Goal: Task Accomplishment & Management: Use online tool/utility

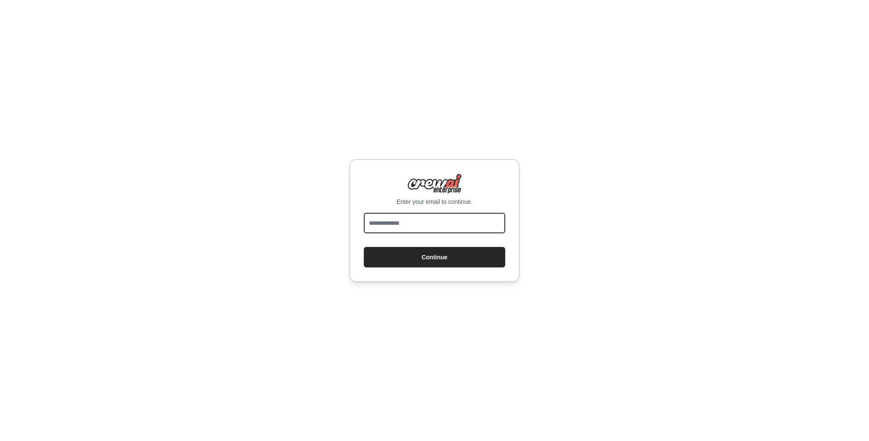
click at [391, 222] on input "email" at bounding box center [434, 223] width 141 height 20
type input "**********"
click at [417, 257] on button "Continue" at bounding box center [434, 257] width 141 height 20
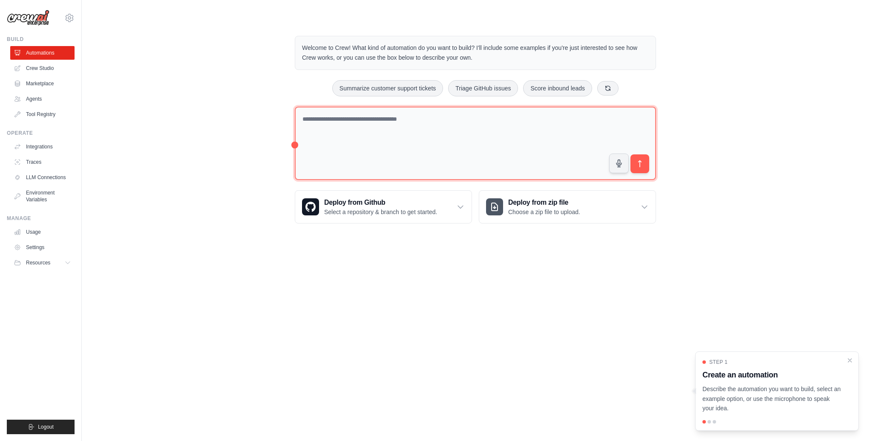
click at [354, 136] on textarea at bounding box center [475, 144] width 361 height 74
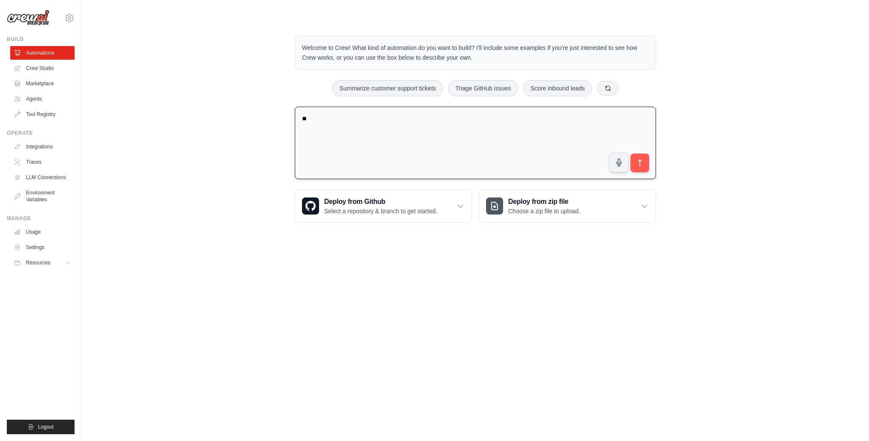
type textarea "*"
type textarea "*********"
click at [640, 162] on icon "submit" at bounding box center [640, 162] width 3 height 7
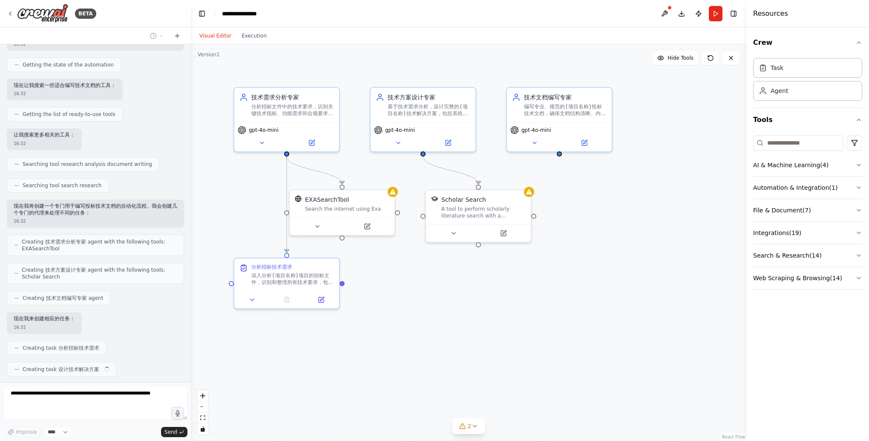
scroll to position [94, 0]
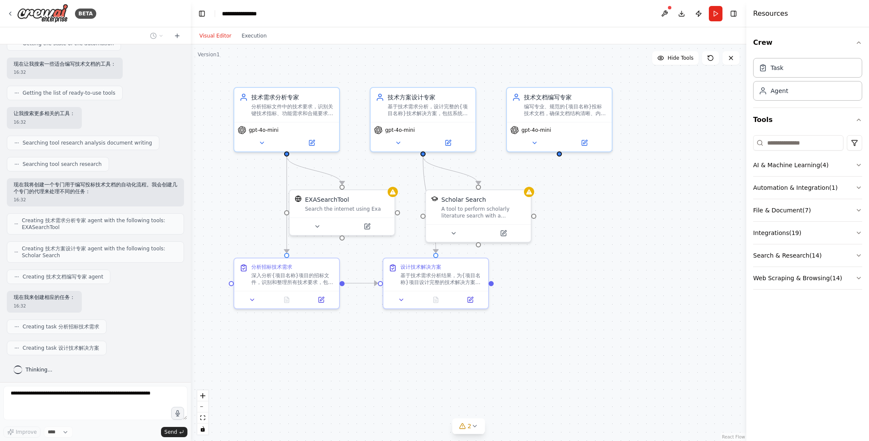
click at [245, 417] on div ".deletable-edge-delete-btn { width: 20px; height: 20px; border: 0px solid #ffff…" at bounding box center [469, 242] width 556 height 396
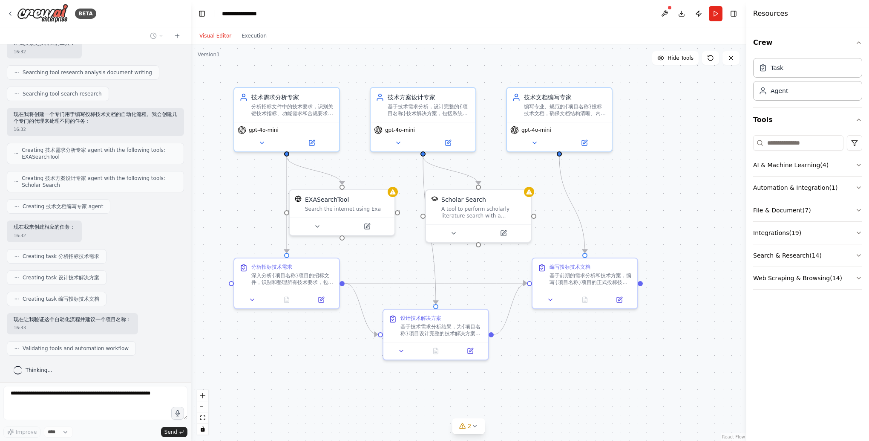
scroll to position [185, 0]
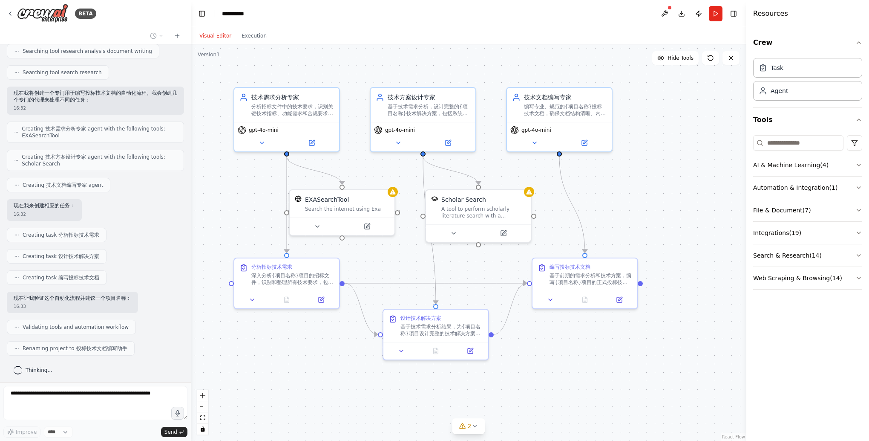
click at [313, 18] on header "**********" at bounding box center [469, 13] width 556 height 27
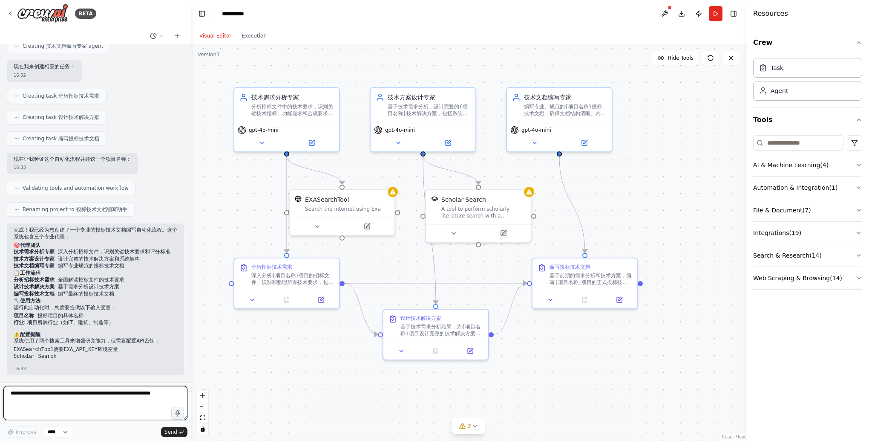
scroll to position [358, 0]
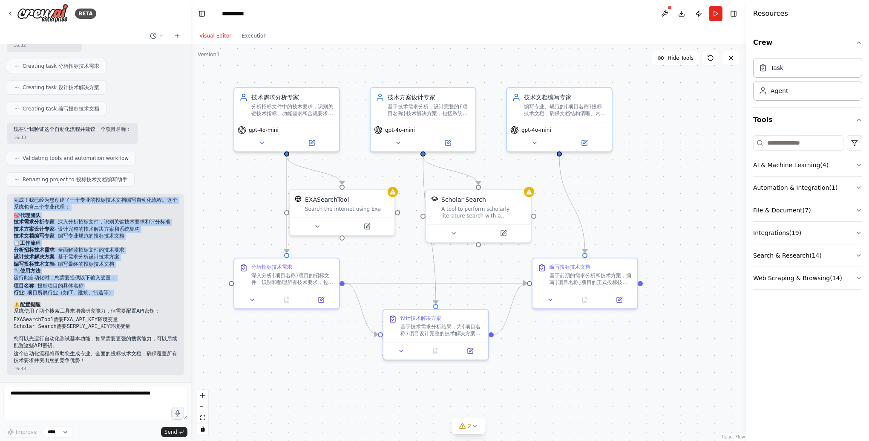
drag, startPoint x: 119, startPoint y: 294, endPoint x: 14, endPoint y: 193, distance: 145.6
click at [14, 197] on div "完成！我已经为您创建了一个专业的投标技术文档编写自动化流程。这个系统包含三个专业代理： 🎯 代理团队 技术需求分析专家 - 深入分析招标文件，识别关键技术要求…" at bounding box center [96, 280] width 164 height 167
copy div "完成！我已经为您创建了一个专业的投标技术文档编写自动化流程。这个系统包含三个专业代理： 🎯 代理团队 技术需求分析专家 - 深入分析招标文件，识别关键技术要求…"
click at [361, 425] on div ".deletable-edge-delete-btn { width: 20px; height: 20px; border: 0px solid #ffff…" at bounding box center [469, 242] width 556 height 396
drag, startPoint x: 284, startPoint y: 413, endPoint x: 287, endPoint y: 401, distance: 12.4
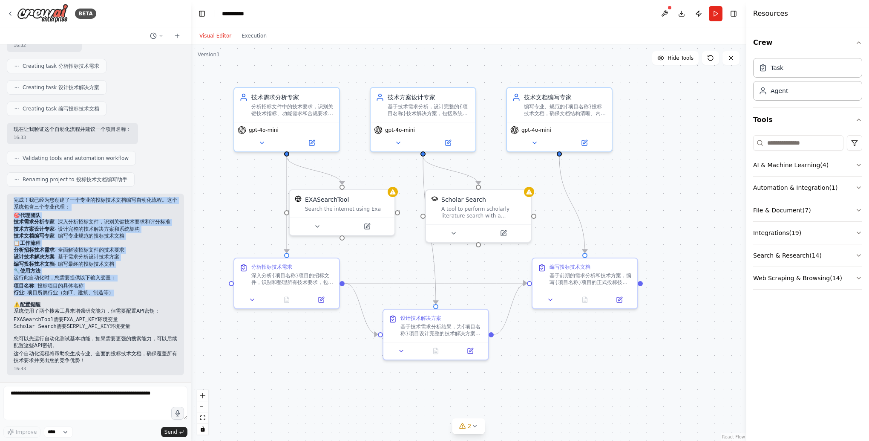
click at [284, 413] on div ".deletable-edge-delete-btn { width: 20px; height: 20px; border: 0px solid #ffff…" at bounding box center [469, 242] width 556 height 396
click at [263, 144] on button at bounding box center [262, 141] width 48 height 10
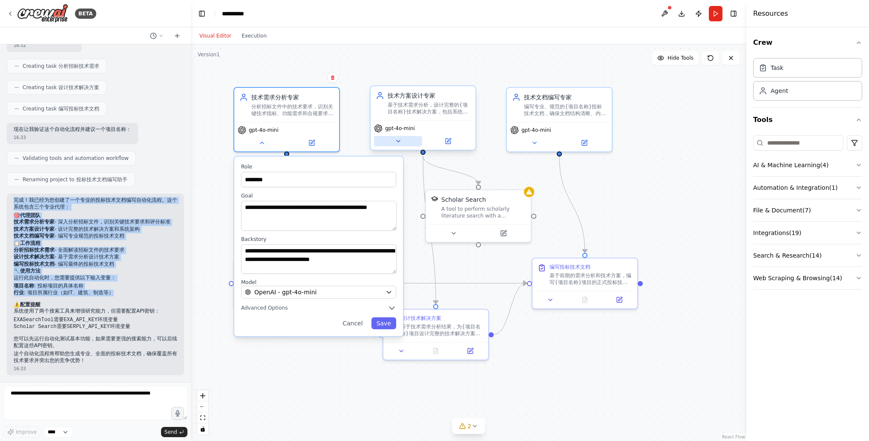
click at [397, 142] on icon at bounding box center [398, 141] width 7 height 7
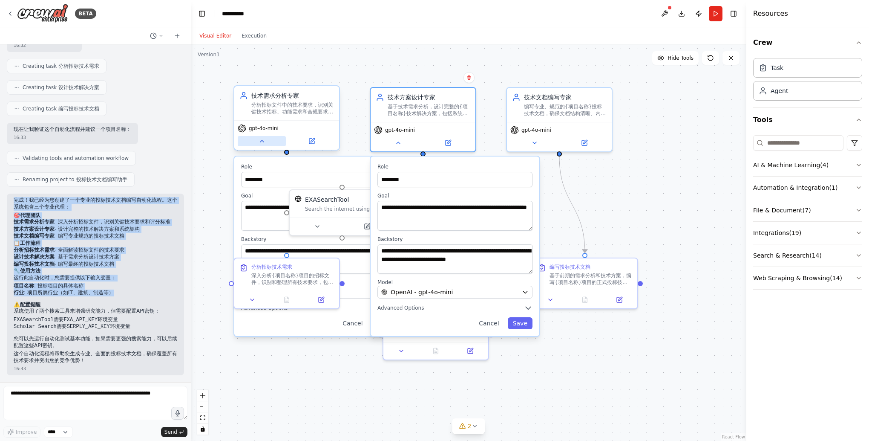
click at [266, 140] on button at bounding box center [262, 141] width 48 height 10
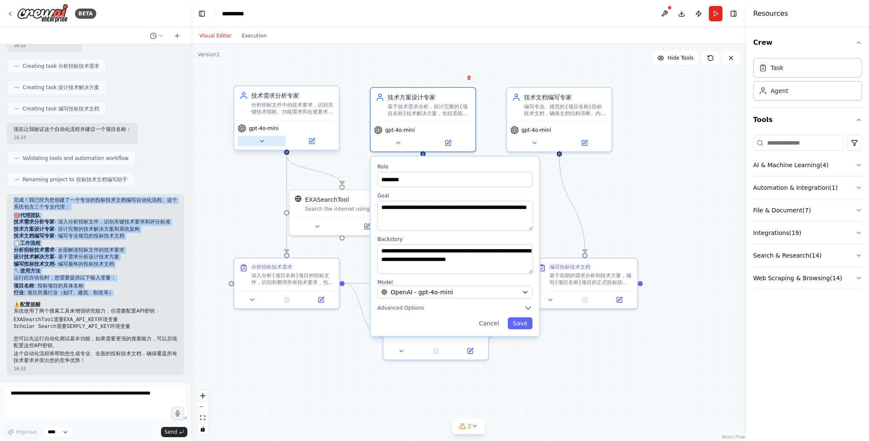
click at [266, 140] on button at bounding box center [262, 141] width 48 height 10
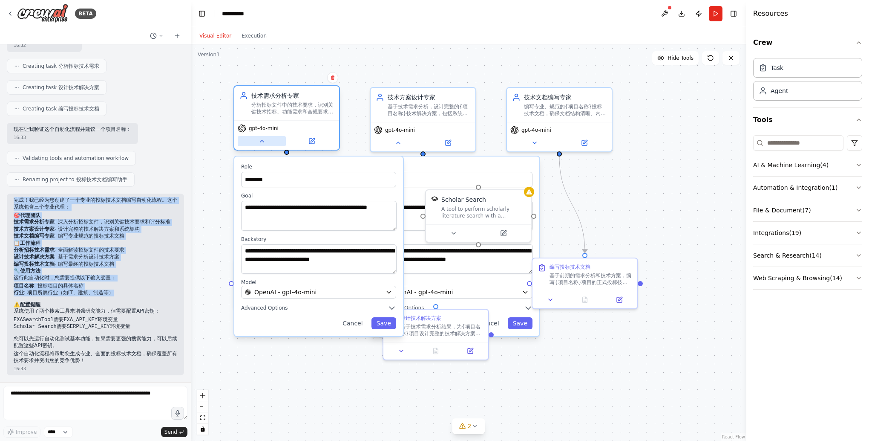
click at [266, 140] on button at bounding box center [262, 141] width 48 height 10
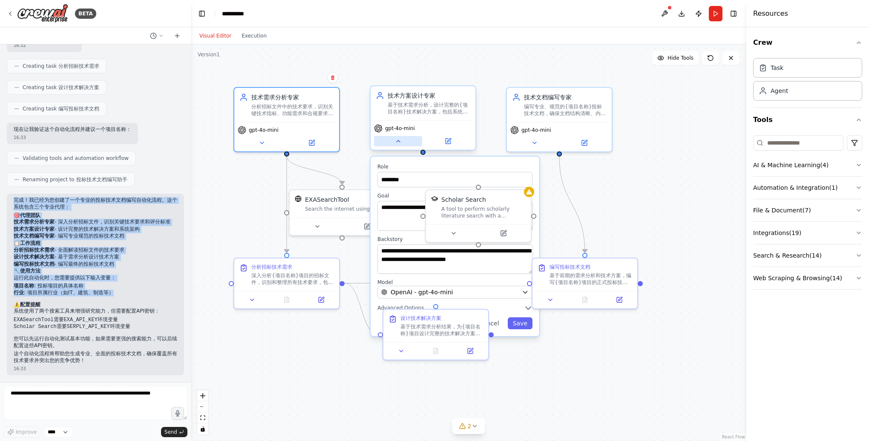
click at [398, 138] on icon at bounding box center [398, 141] width 7 height 7
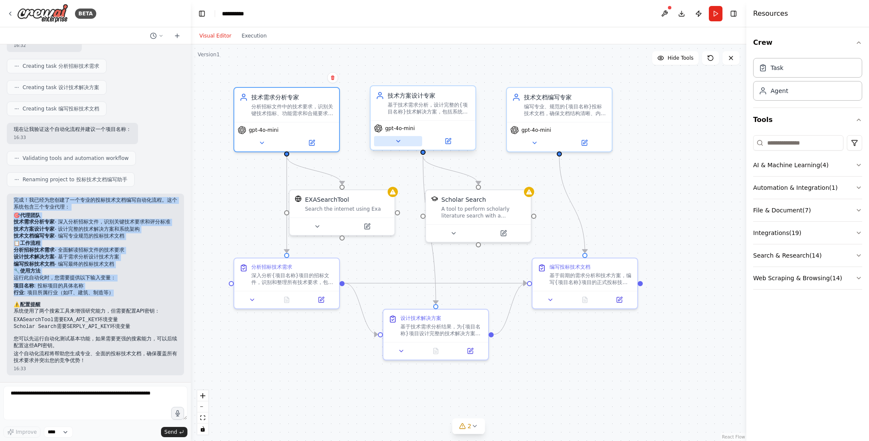
click at [398, 138] on icon at bounding box center [398, 141] width 7 height 7
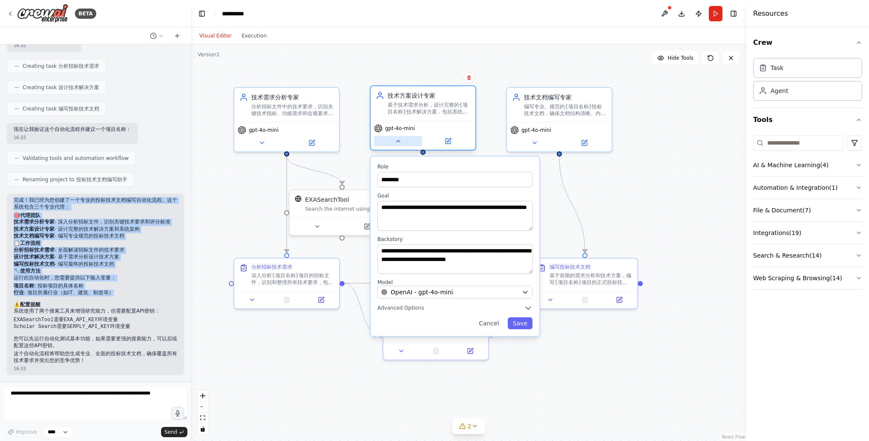
click at [398, 139] on icon at bounding box center [398, 141] width 7 height 7
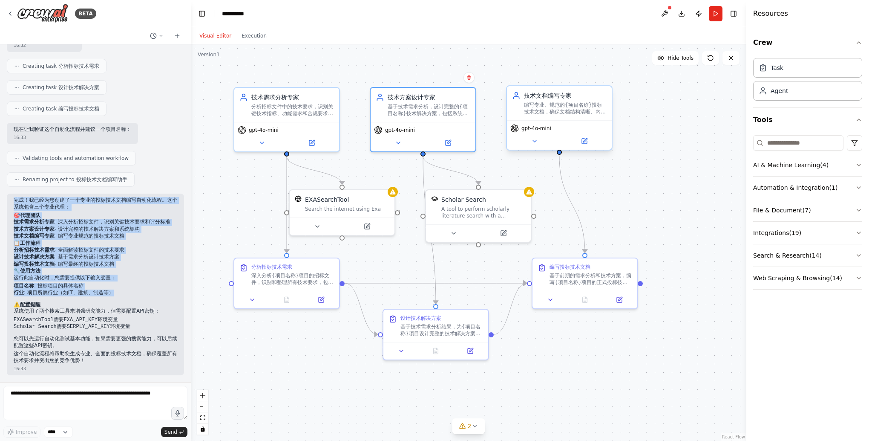
click at [529, 146] on div "gpt-4o-mini" at bounding box center [559, 134] width 105 height 29
click at [532, 142] on icon at bounding box center [534, 141] width 7 height 7
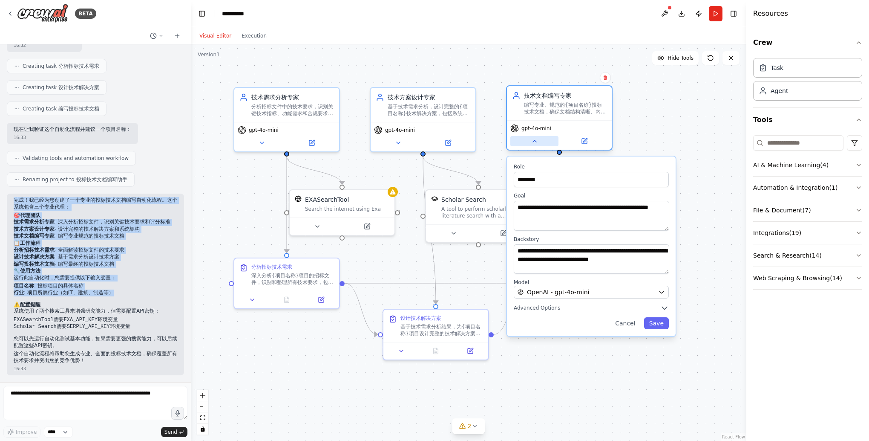
click at [533, 142] on icon at bounding box center [534, 141] width 7 height 7
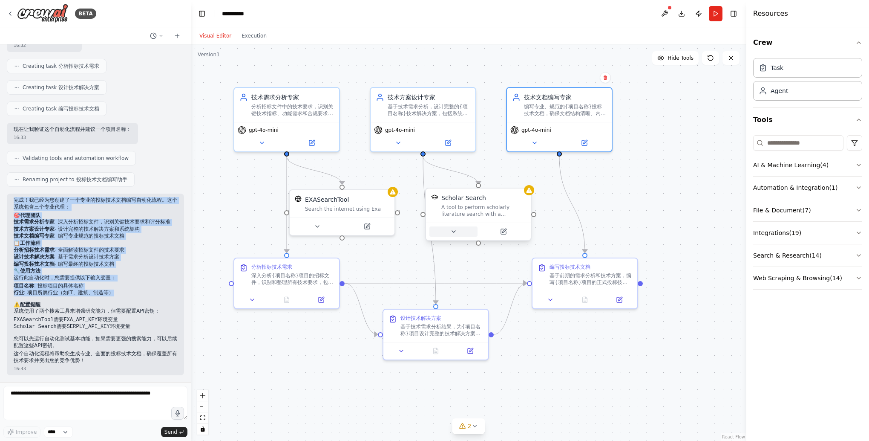
click at [455, 232] on icon at bounding box center [453, 231] width 7 height 7
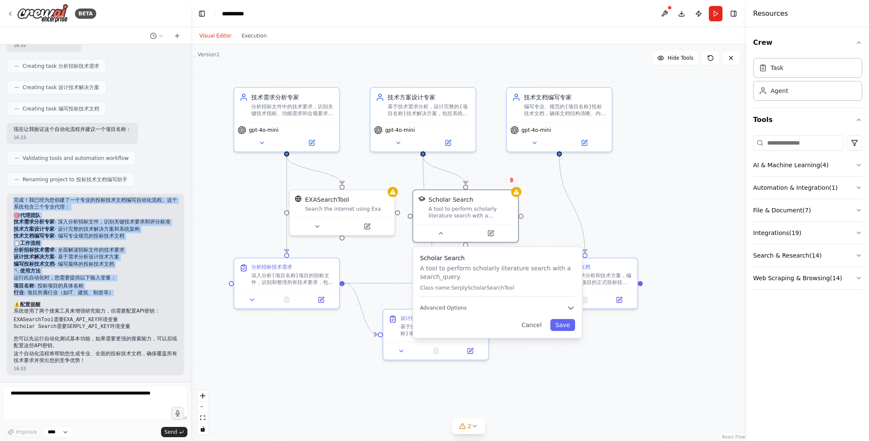
drag, startPoint x: 523, startPoint y: 289, endPoint x: 513, endPoint y: 289, distance: 10.2
click at [513, 289] on p "Class name: SerplyScholarSearchTool" at bounding box center [497, 287] width 155 height 7
click at [319, 224] on icon at bounding box center [317, 224] width 7 height 7
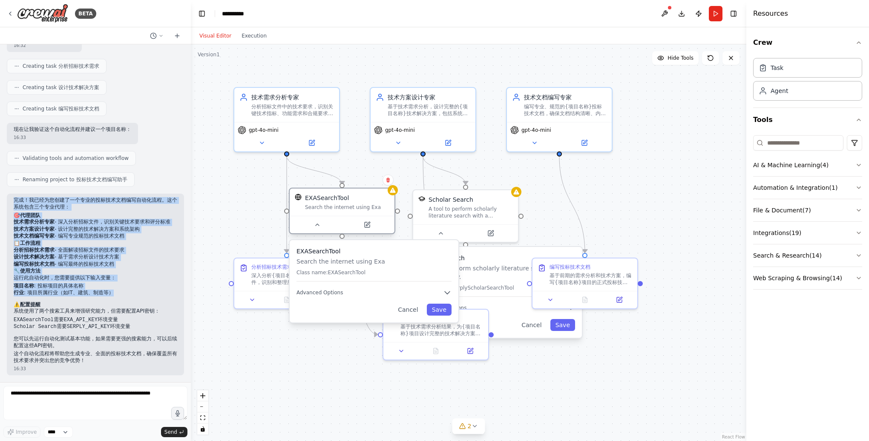
click at [318, 230] on div at bounding box center [342, 224] width 105 height 17
click at [318, 225] on icon at bounding box center [317, 225] width 3 height 2
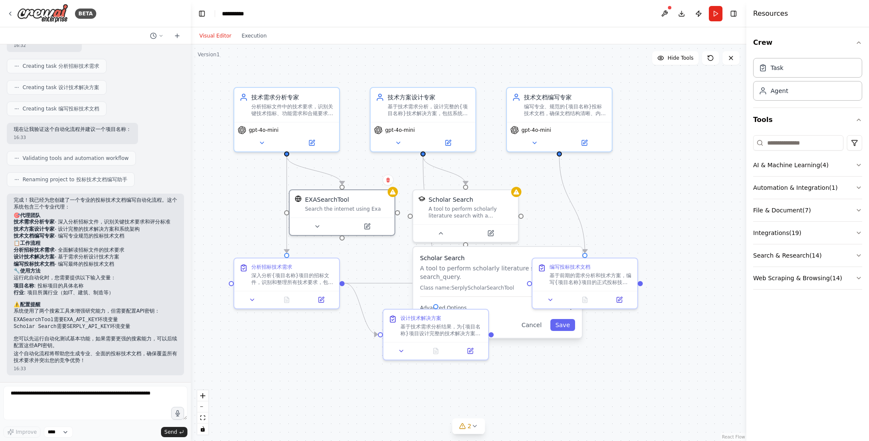
click at [129, 366] on div "16:33" at bounding box center [96, 368] width 164 height 6
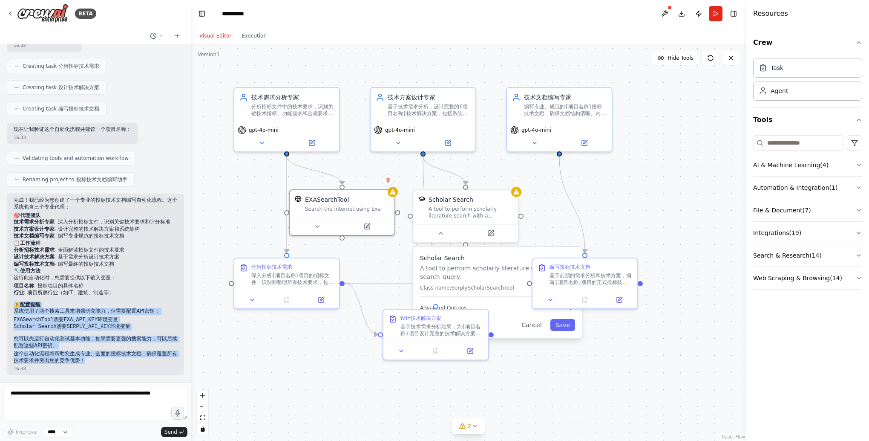
drag, startPoint x: 97, startPoint y: 360, endPoint x: 9, endPoint y: 303, distance: 105.7
click at [9, 303] on div "完成！我已经为您创建了一个专业的投标技术文档编写自动化流程。这个系统包含三个专业代理： 🎯 代理团队 技术需求分析专家 - 深入分析招标文件，识别关键技术要求…" at bounding box center [95, 284] width 177 height 182
copy div "⚠️ 配置提醒 系统使用了两个搜索工具来增强研究能力，但需要配置API密钥： EXASearchTool 需要 EXA_API_KEY 环境变量 Schola…"
click at [319, 223] on icon at bounding box center [317, 224] width 7 height 7
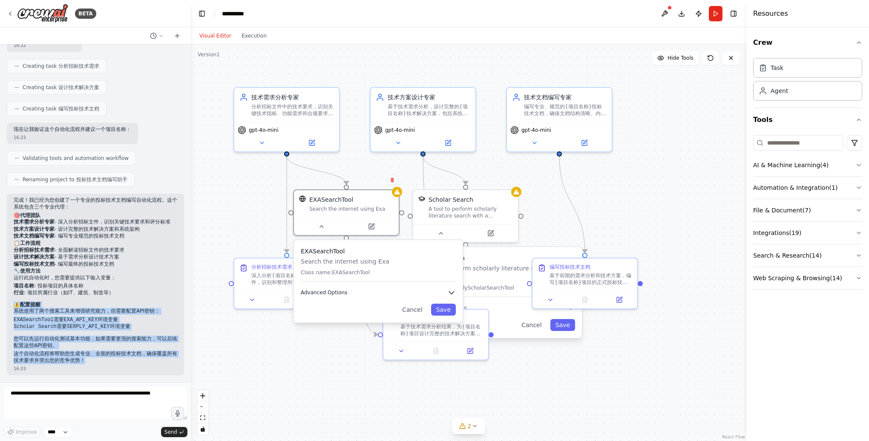
click at [448, 290] on icon "button" at bounding box center [452, 292] width 9 height 9
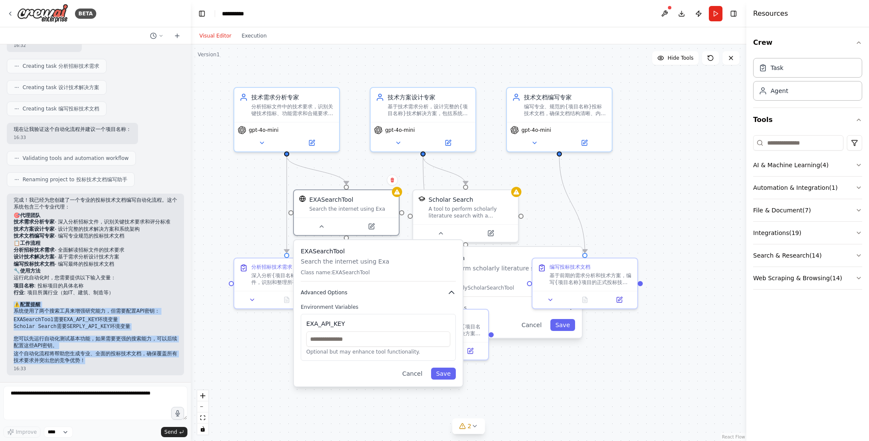
click at [448, 290] on icon "button" at bounding box center [452, 292] width 9 height 9
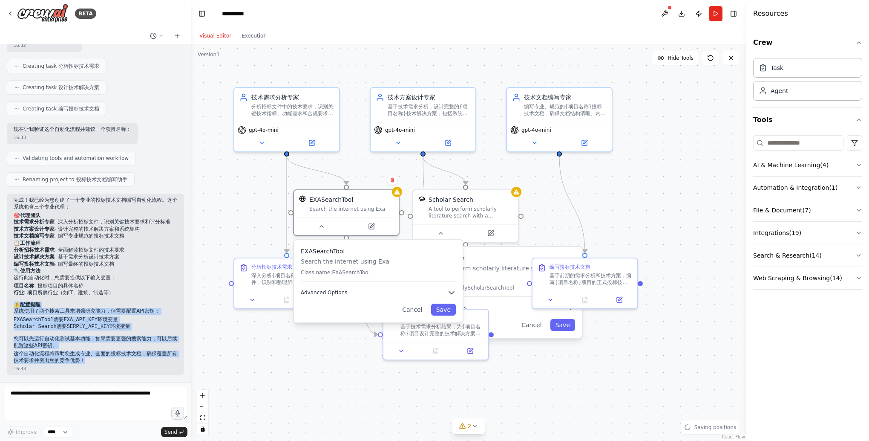
click at [450, 289] on icon "button" at bounding box center [452, 292] width 9 height 9
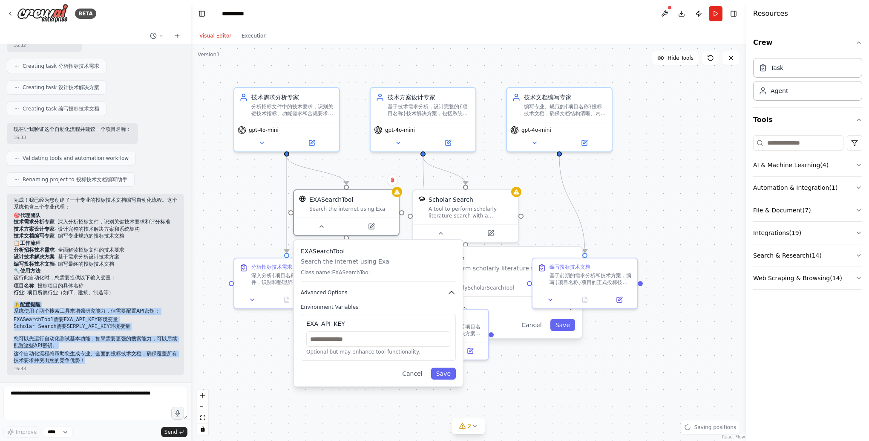
click at [450, 289] on icon "button" at bounding box center [452, 292] width 9 height 9
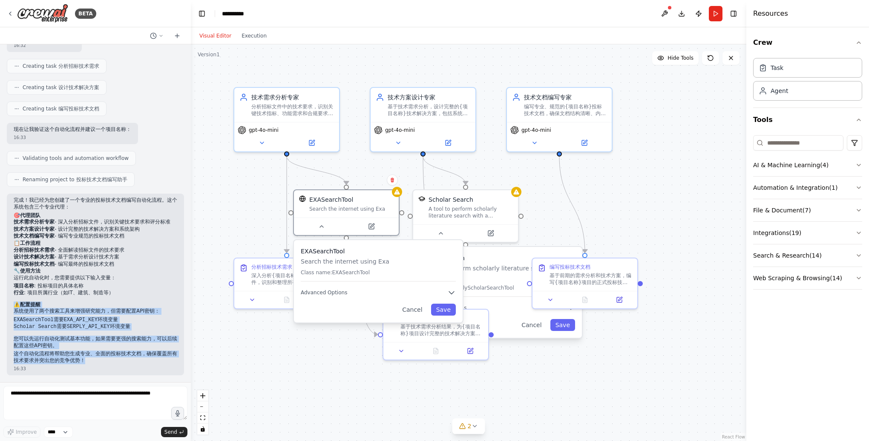
click at [338, 354] on div ".deletable-edge-delete-btn { width: 20px; height: 20px; border: 0px solid #ffff…" at bounding box center [469, 242] width 556 height 396
click at [386, 250] on h3 "EXASearchTool" at bounding box center [378, 251] width 155 height 9
click at [374, 310] on div "Cancel Save" at bounding box center [378, 309] width 155 height 12
click at [322, 228] on button at bounding box center [321, 224] width 48 height 10
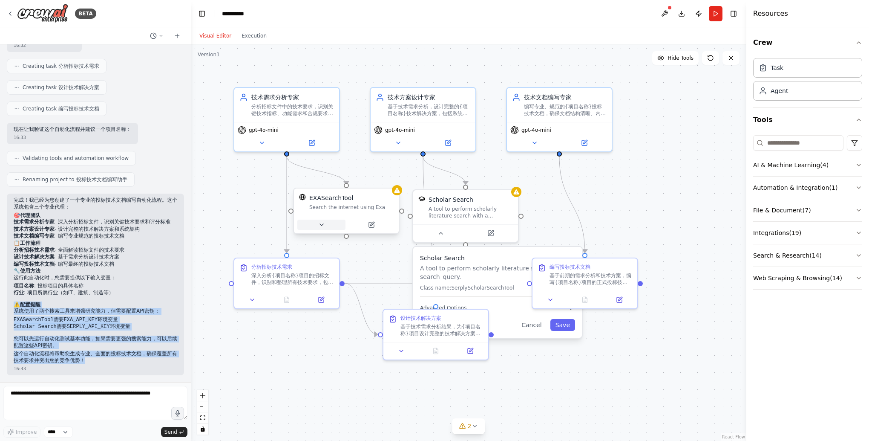
click at [322, 226] on icon at bounding box center [321, 224] width 7 height 7
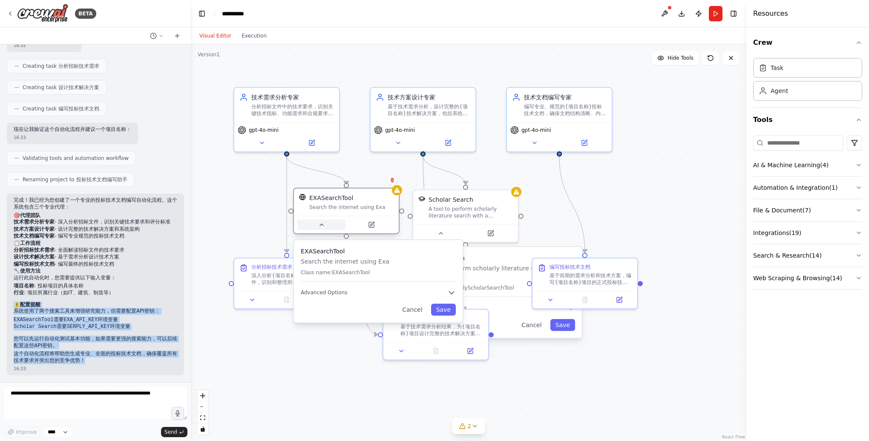
click at [322, 226] on icon at bounding box center [321, 224] width 7 height 7
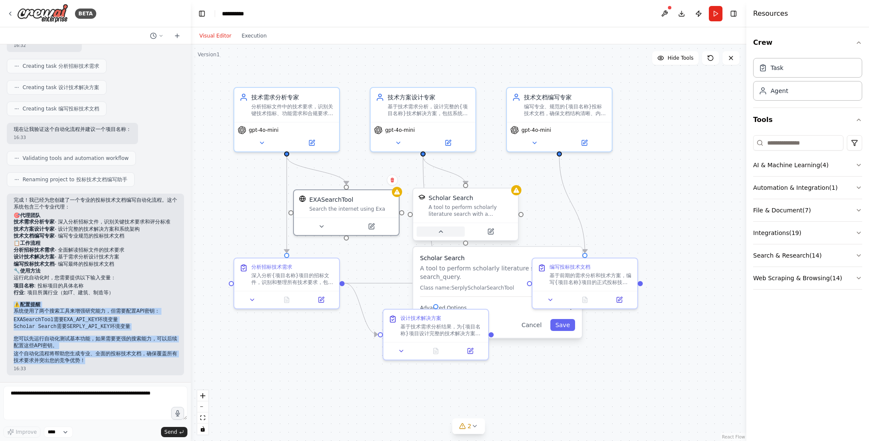
click at [439, 231] on icon at bounding box center [440, 232] width 3 height 2
click at [441, 231] on icon at bounding box center [440, 232] width 3 height 2
click at [254, 299] on icon at bounding box center [252, 297] width 7 height 7
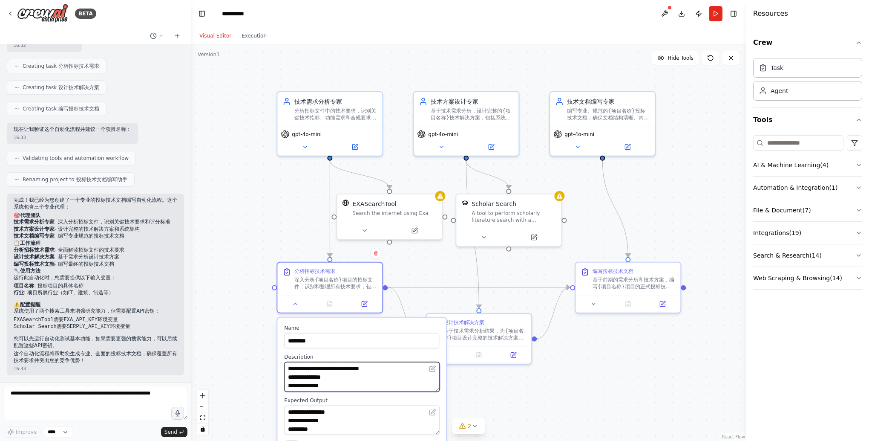
drag, startPoint x: 370, startPoint y: 383, endPoint x: 368, endPoint y: 366, distance: 17.5
click at [368, 366] on textarea "**********" at bounding box center [362, 377] width 156 height 30
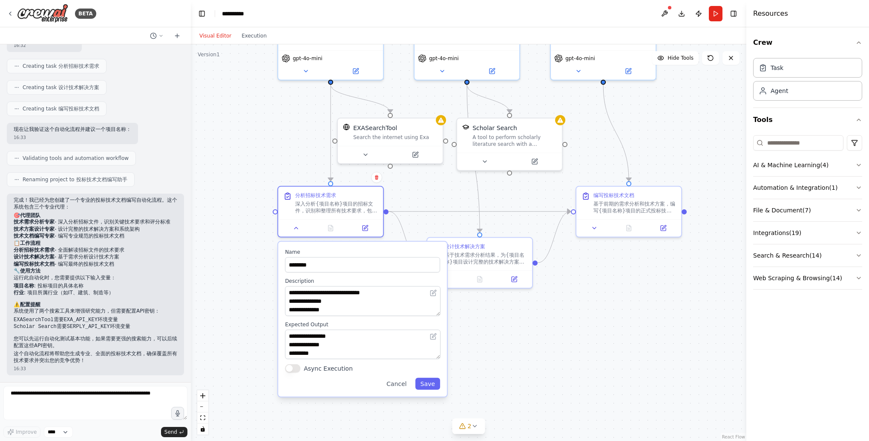
drag, startPoint x: 720, startPoint y: 239, endPoint x: 719, endPoint y: 149, distance: 89.9
click at [719, 149] on div ".deletable-edge-delete-btn { width: 20px; height: 20px; border: 0px solid #ffff…" at bounding box center [469, 242] width 556 height 396
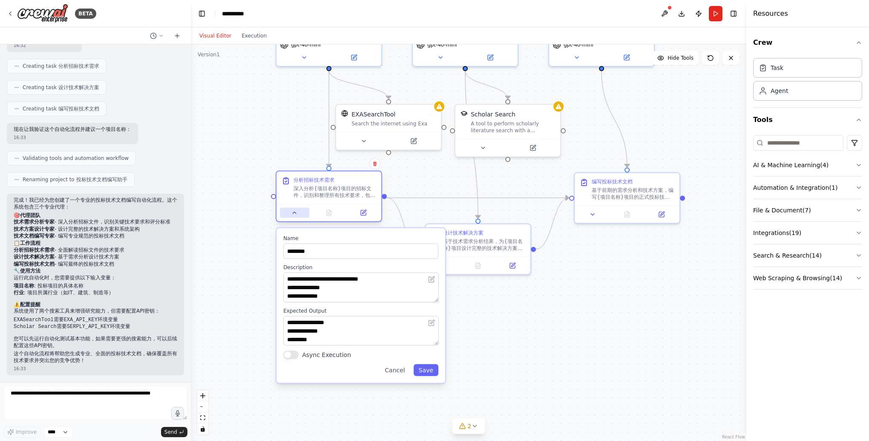
click at [295, 211] on icon at bounding box center [294, 212] width 7 height 7
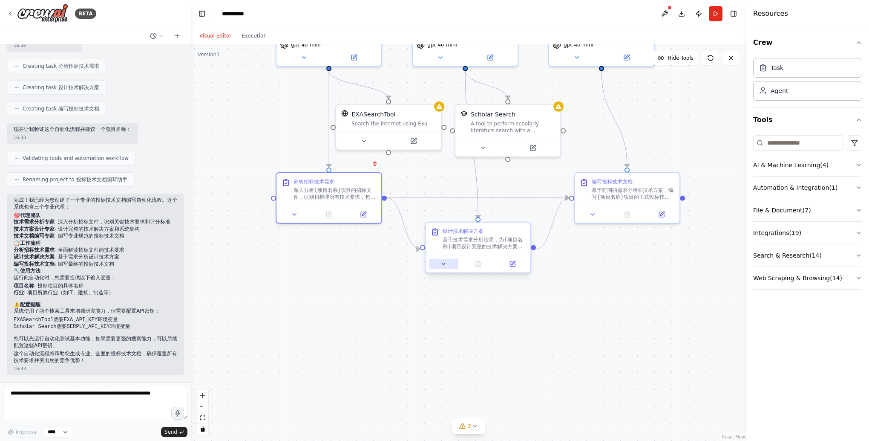
click at [448, 263] on button at bounding box center [443, 264] width 29 height 10
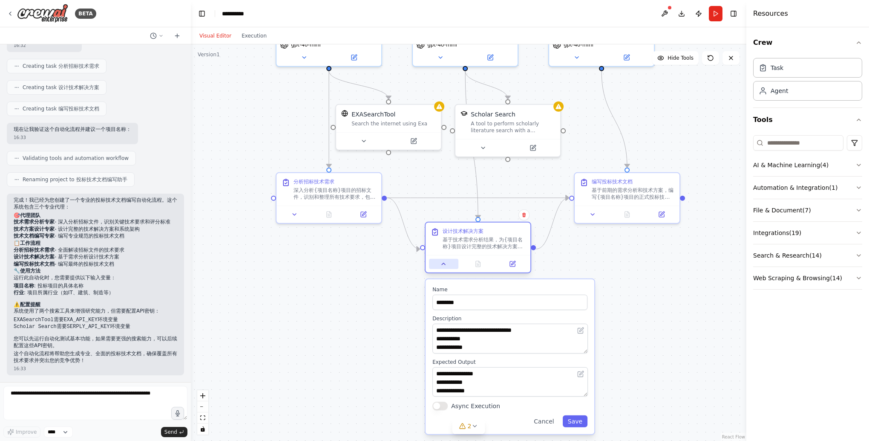
click at [442, 264] on icon at bounding box center [443, 264] width 3 height 2
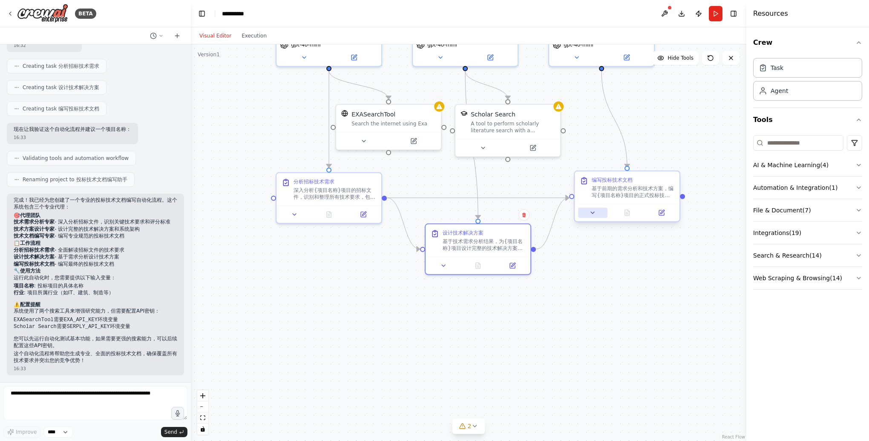
click at [595, 212] on icon at bounding box center [592, 213] width 3 height 2
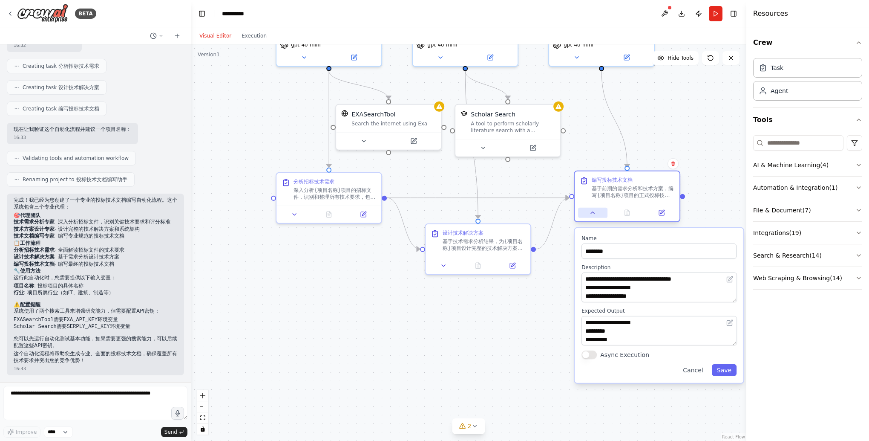
click at [595, 211] on icon at bounding box center [592, 212] width 7 height 7
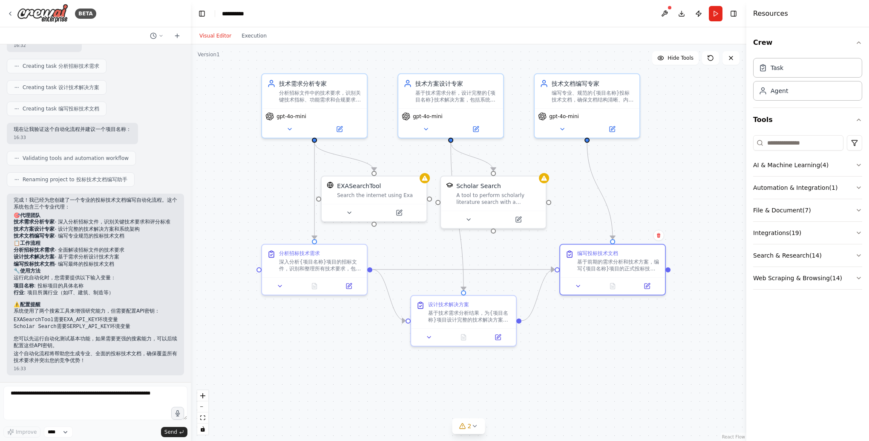
drag, startPoint x: 586, startPoint y: 328, endPoint x: 636, endPoint y: 198, distance: 139.1
click at [567, 413] on div ".deletable-edge-delete-btn { width: 20px; height: 20px; border: 0px solid #ffff…" at bounding box center [469, 242] width 556 height 396
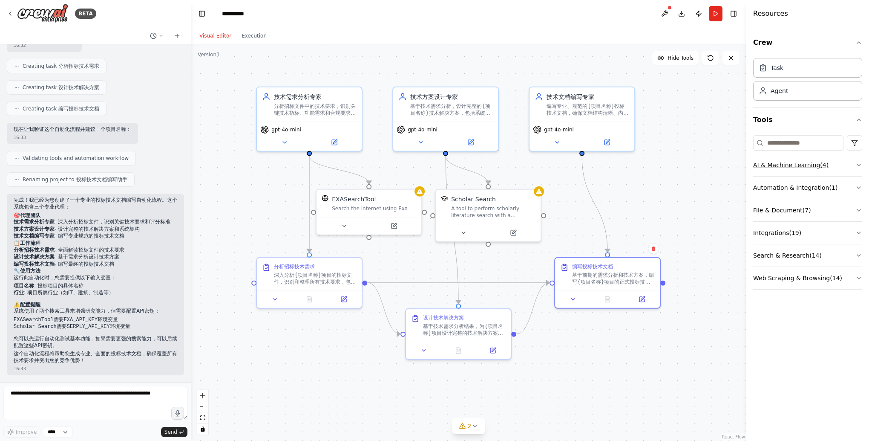
click at [859, 160] on button "AI & Machine Learning ( 4 )" at bounding box center [808, 165] width 109 height 22
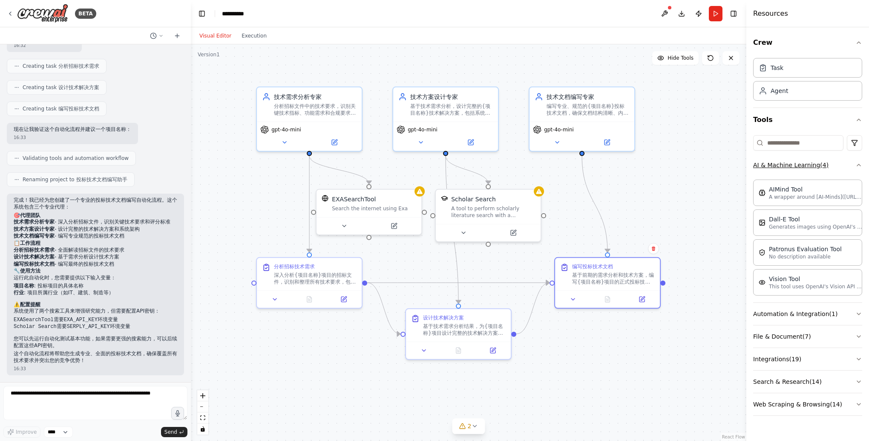
click at [859, 160] on button "AI & Machine Learning ( 4 )" at bounding box center [808, 165] width 109 height 22
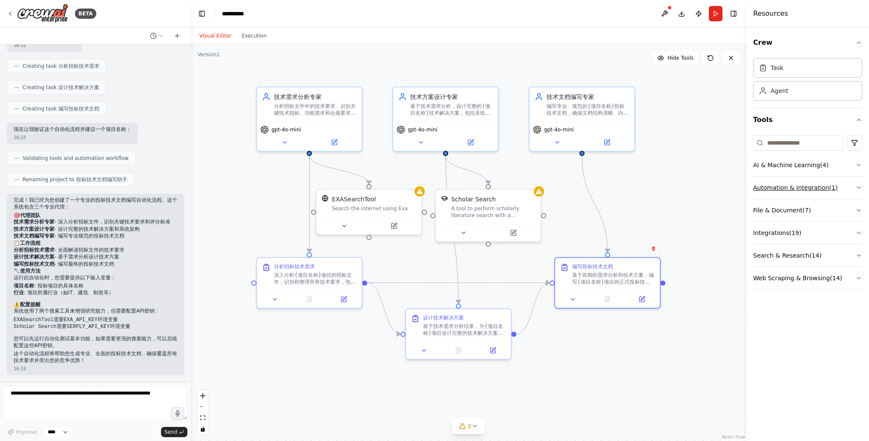
click at [859, 186] on icon "button" at bounding box center [859, 187] width 7 height 7
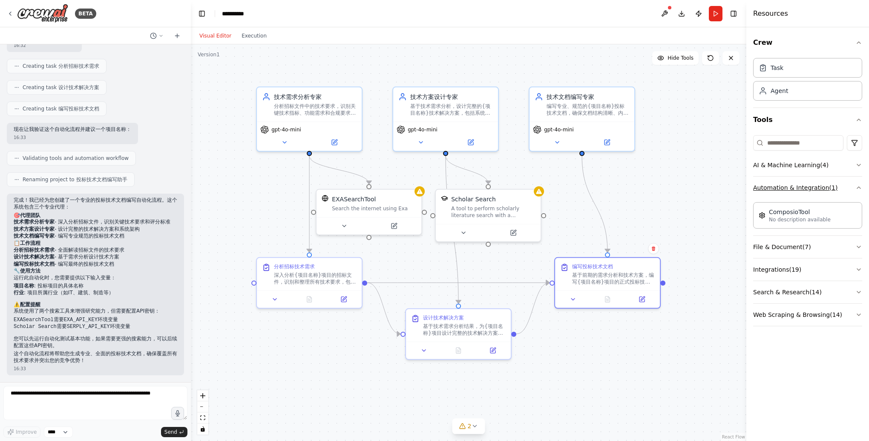
click at [859, 187] on icon "button" at bounding box center [858, 188] width 3 height 2
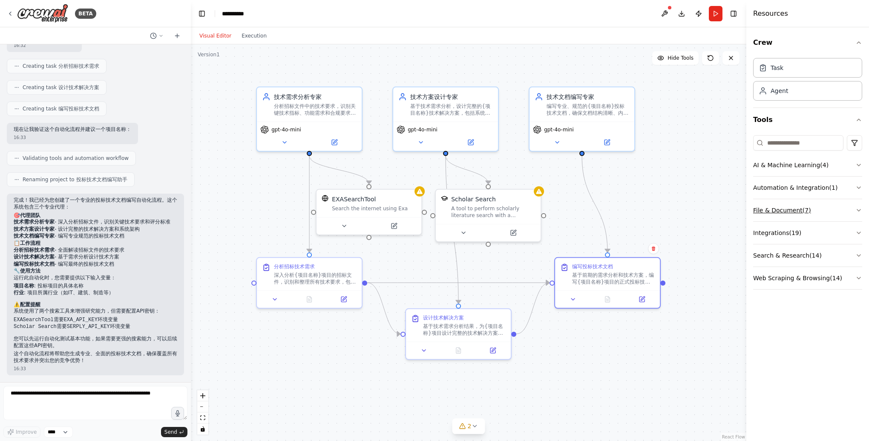
click at [859, 205] on button "File & Document ( 7 )" at bounding box center [808, 210] width 109 height 22
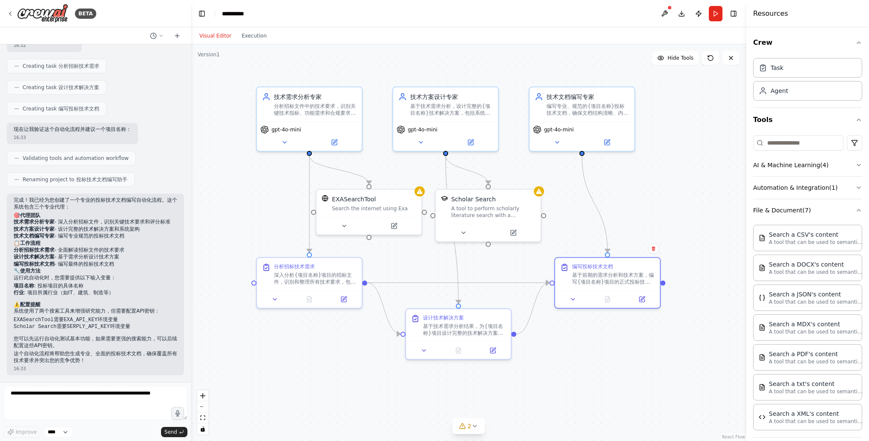
click at [859, 205] on div "Crew Task Agent Tools AI & Machine Learning ( 4 ) Automation & Integration ( 1 …" at bounding box center [808, 233] width 123 height 413
click at [856, 207] on icon "button" at bounding box center [859, 210] width 7 height 7
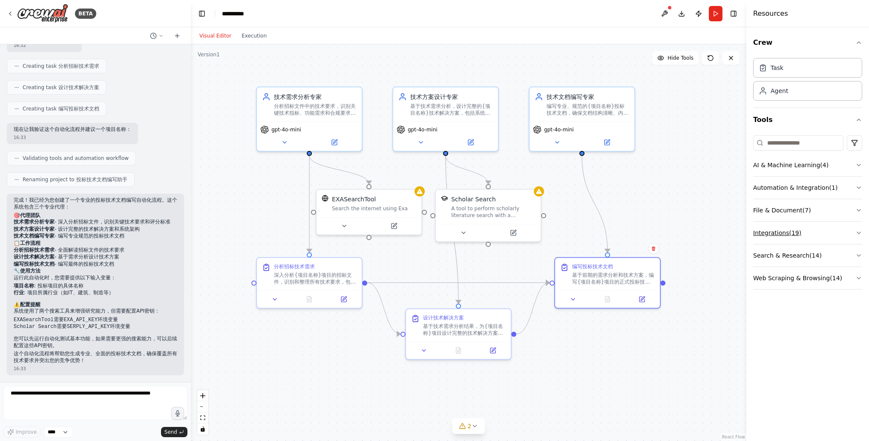
click at [861, 231] on icon "button" at bounding box center [859, 232] width 7 height 7
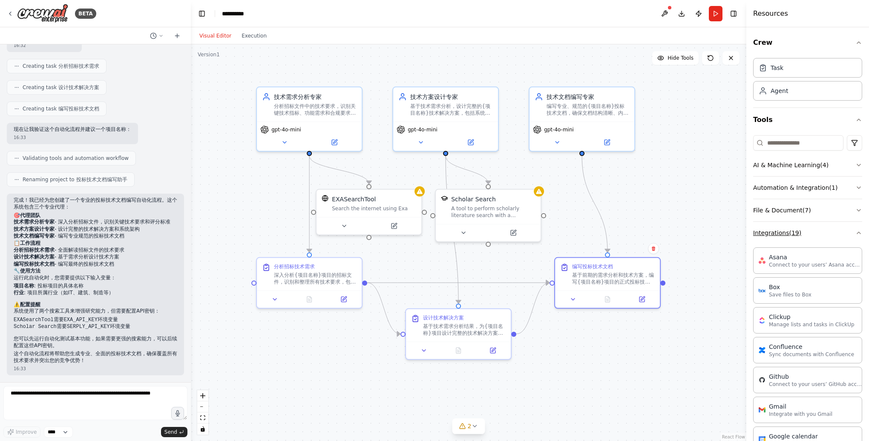
click at [861, 231] on div "Crew Task Agent Tools AI & Machine Learning ( 4 ) Automation & Integration ( 1 …" at bounding box center [808, 233] width 123 height 413
click at [856, 233] on icon "button" at bounding box center [859, 232] width 7 height 7
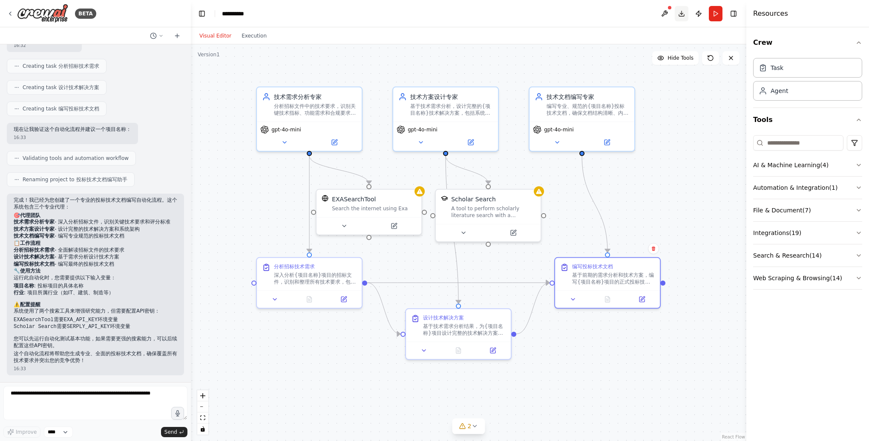
click at [680, 13] on button "Download" at bounding box center [682, 13] width 14 height 15
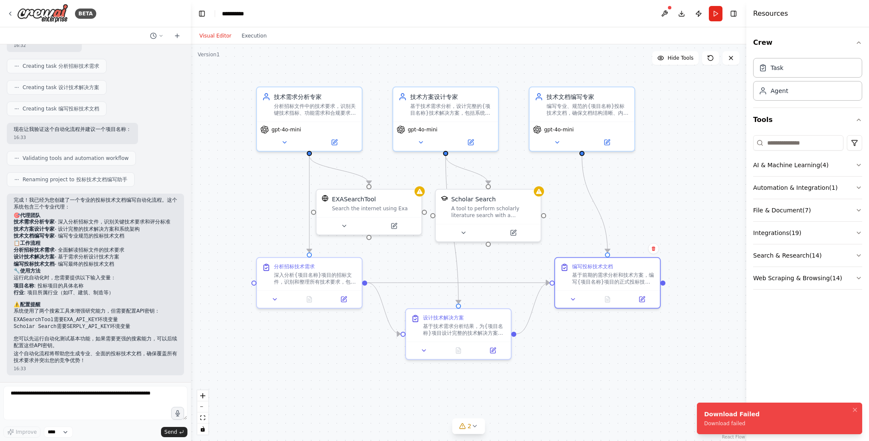
click at [734, 428] on li "Download Failed Download failed" at bounding box center [779, 418] width 165 height 32
click at [707, 350] on div ".deletable-edge-delete-btn { width: 20px; height: 20px; border: 0px solid #ffff…" at bounding box center [469, 242] width 556 height 396
click at [736, 420] on div "Download failed" at bounding box center [731, 423] width 55 height 7
click at [667, 12] on button at bounding box center [665, 13] width 14 height 15
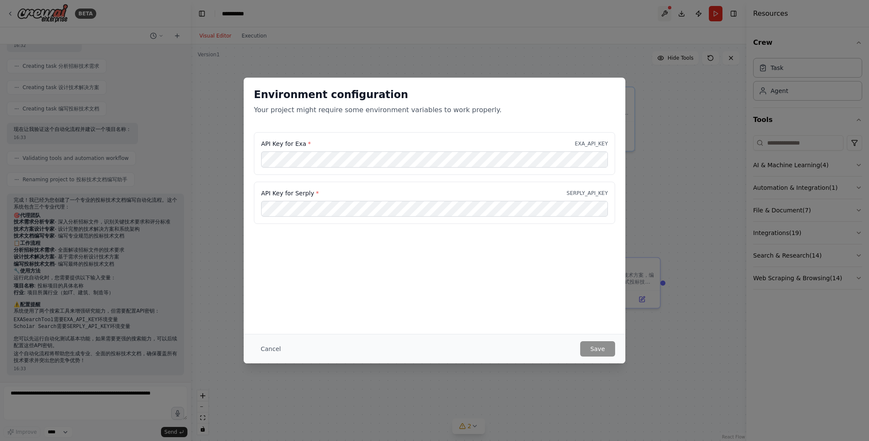
click at [667, 12] on div "Environment configuration Your project might require some environment variables…" at bounding box center [434, 220] width 869 height 441
click at [689, 105] on div "Environment configuration Your project might require some environment variables…" at bounding box center [434, 220] width 869 height 441
click at [615, 52] on div "Environment configuration Your project might require some environment variables…" at bounding box center [434, 220] width 869 height 441
click at [661, 13] on div "Environment configuration Your project might require some environment variables…" at bounding box center [434, 220] width 869 height 441
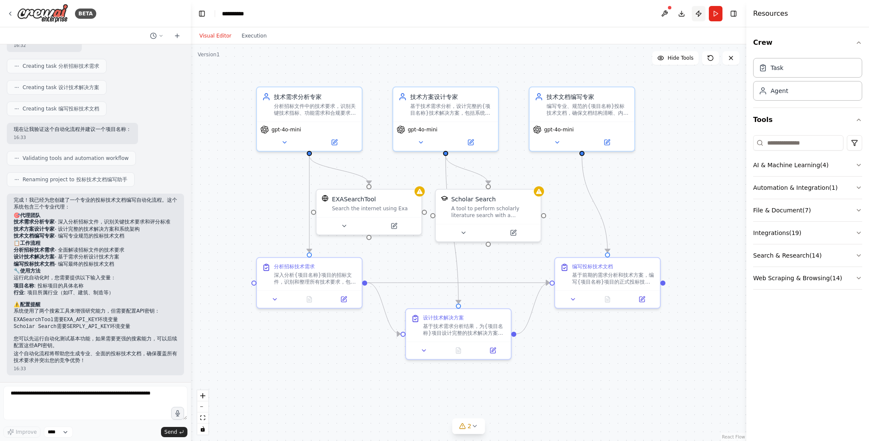
click at [699, 12] on button "Publish" at bounding box center [699, 13] width 14 height 15
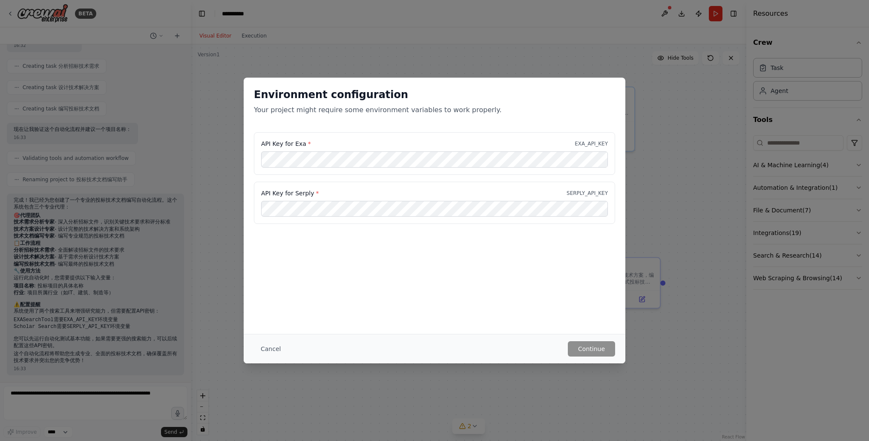
click at [409, 63] on div "Environment configuration Your project might require some environment variables…" at bounding box center [434, 220] width 869 height 441
click at [673, 211] on div "Environment configuration Your project might require some environment variables…" at bounding box center [434, 220] width 869 height 441
click at [692, 141] on div "Environment configuration Your project might require some environment variables…" at bounding box center [434, 220] width 869 height 441
click at [687, 153] on div "Environment configuration Your project might require some environment variables…" at bounding box center [434, 220] width 869 height 441
drag, startPoint x: 699, startPoint y: 92, endPoint x: 726, endPoint y: 62, distance: 40.4
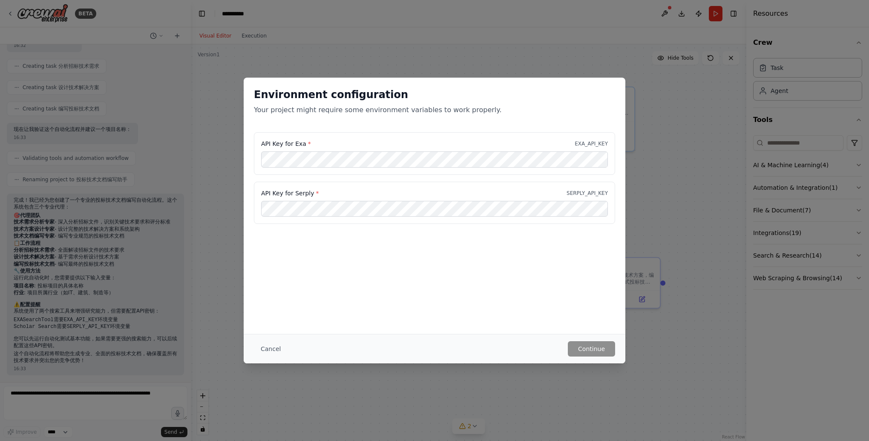
click at [699, 92] on div "Environment configuration Your project might require some environment variables…" at bounding box center [434, 220] width 869 height 441
click at [730, 57] on div "Environment configuration Your project might require some environment variables…" at bounding box center [434, 220] width 869 height 441
click at [702, 156] on div "Environment configuration Your project might require some environment variables…" at bounding box center [434, 220] width 869 height 441
click at [564, 406] on div "Environment configuration Your project might require some environment variables…" at bounding box center [434, 220] width 869 height 441
click at [566, 403] on div "Environment configuration Your project might require some environment variables…" at bounding box center [434, 220] width 869 height 441
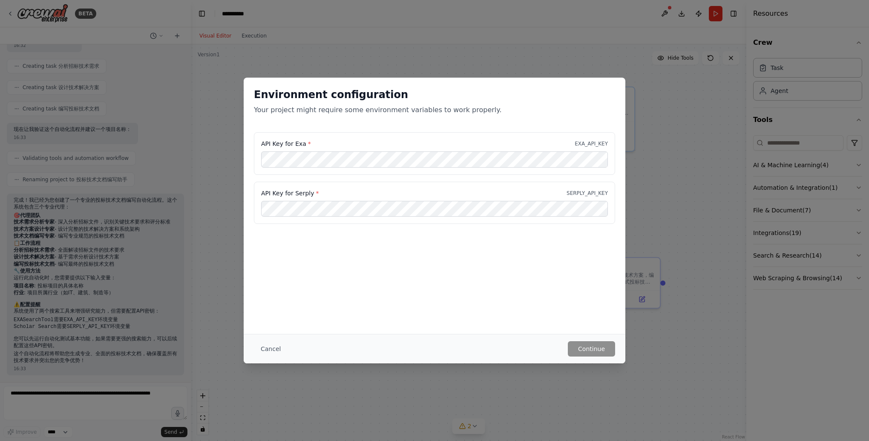
click at [730, 58] on div "Environment configuration Your project might require some environment variables…" at bounding box center [434, 220] width 869 height 441
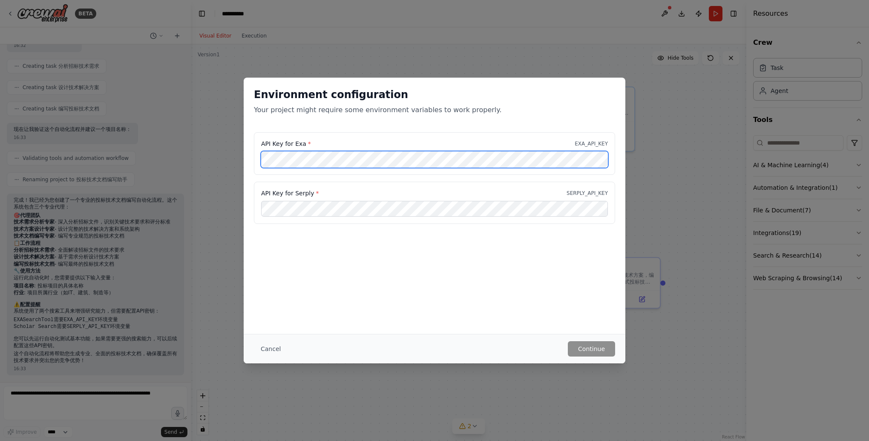
click at [245, 158] on div "API Key for Exa * EXA_API_KEY API Key for Serply * SERPLY_API_KEY" at bounding box center [435, 183] width 382 height 102
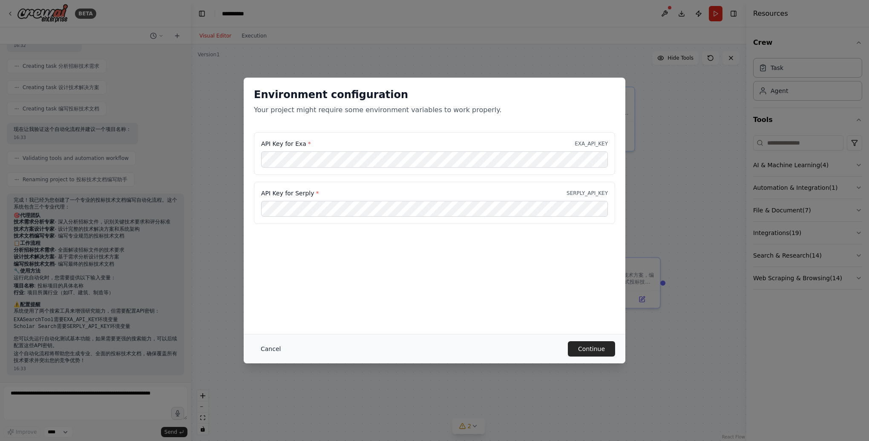
click at [266, 347] on button "Cancel" at bounding box center [271, 348] width 34 height 15
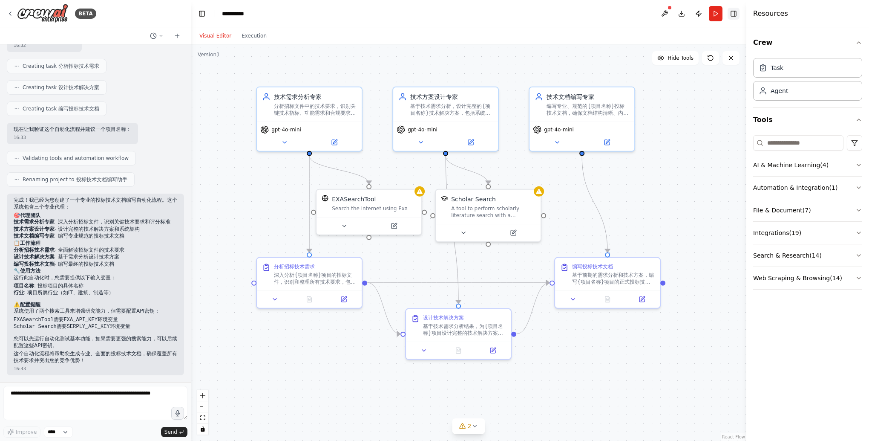
click at [736, 11] on button "Toggle Right Sidebar" at bounding box center [734, 14] width 12 height 12
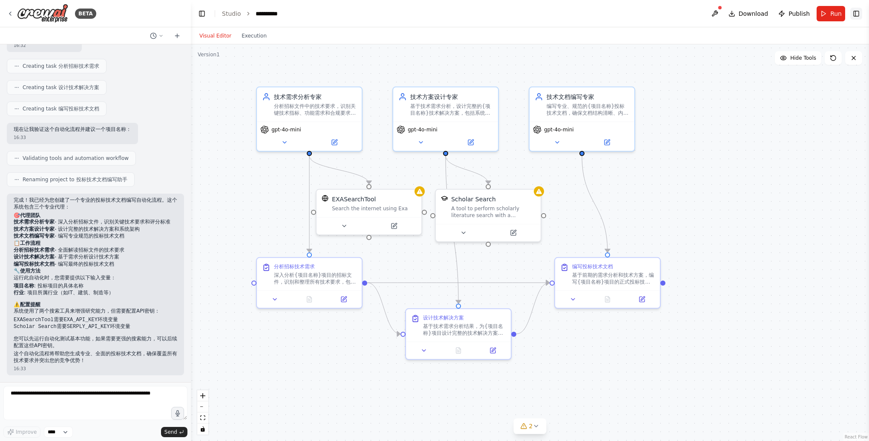
click at [857, 12] on button "Toggle Right Sidebar" at bounding box center [857, 14] width 12 height 12
